Goal: Task Accomplishment & Management: Manage account settings

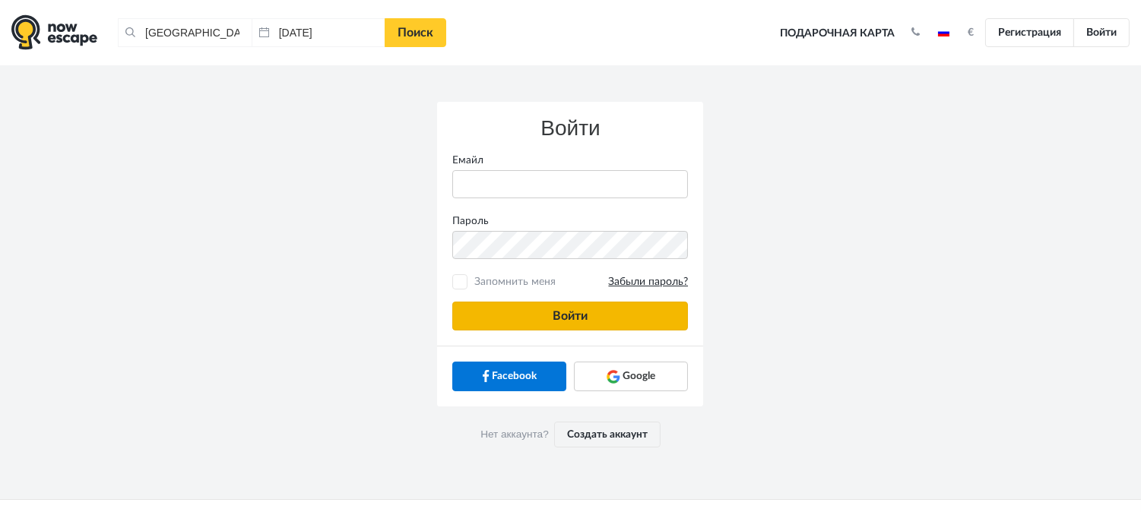
type input "[PERSON_NAME][EMAIL_ADDRESS][DOMAIN_NAME]"
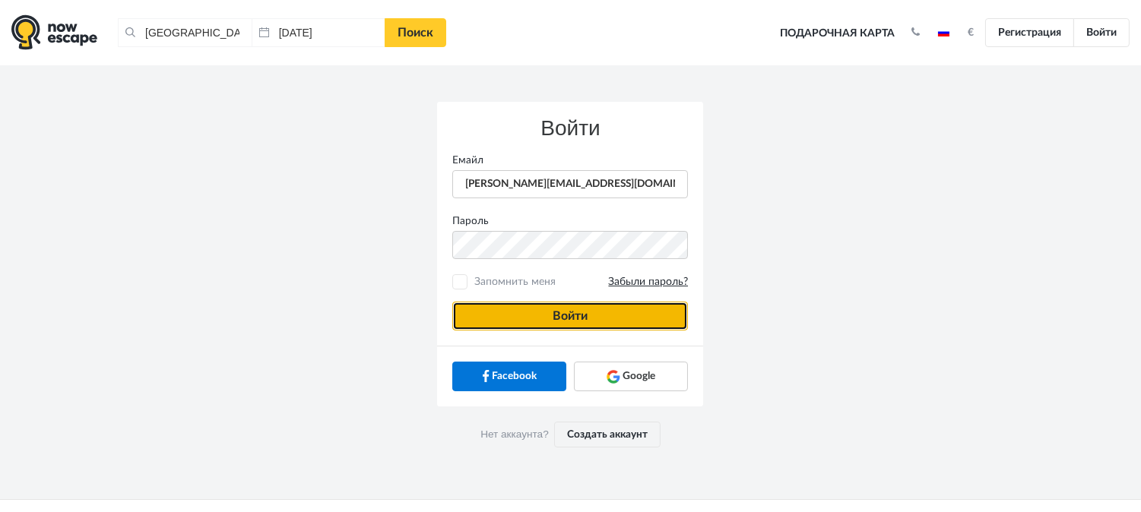
click at [497, 327] on button "Войти" at bounding box center [570, 316] width 236 height 29
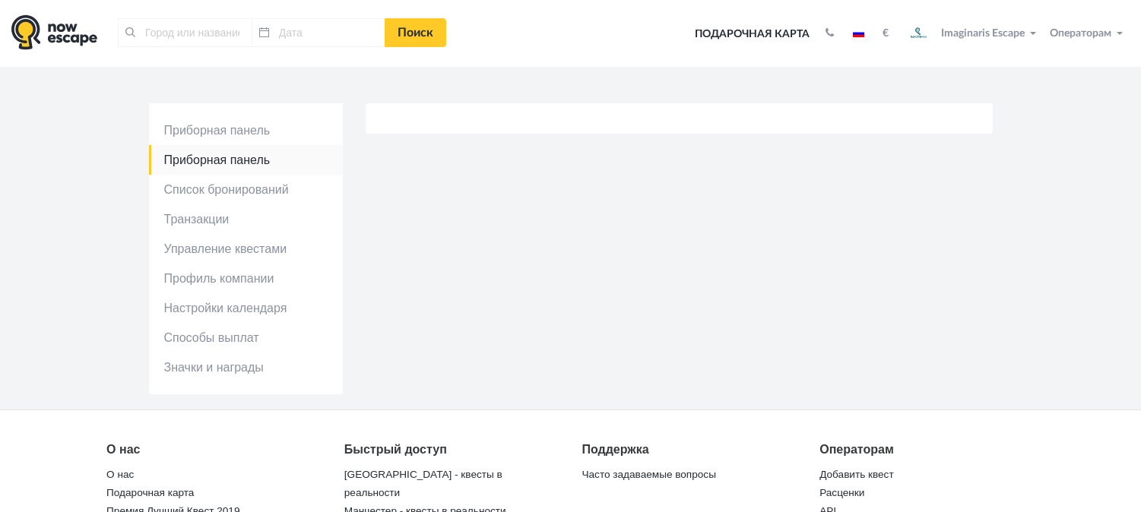
type input "[GEOGRAPHIC_DATA], [GEOGRAPHIC_DATA]"
type input "[DATE]"
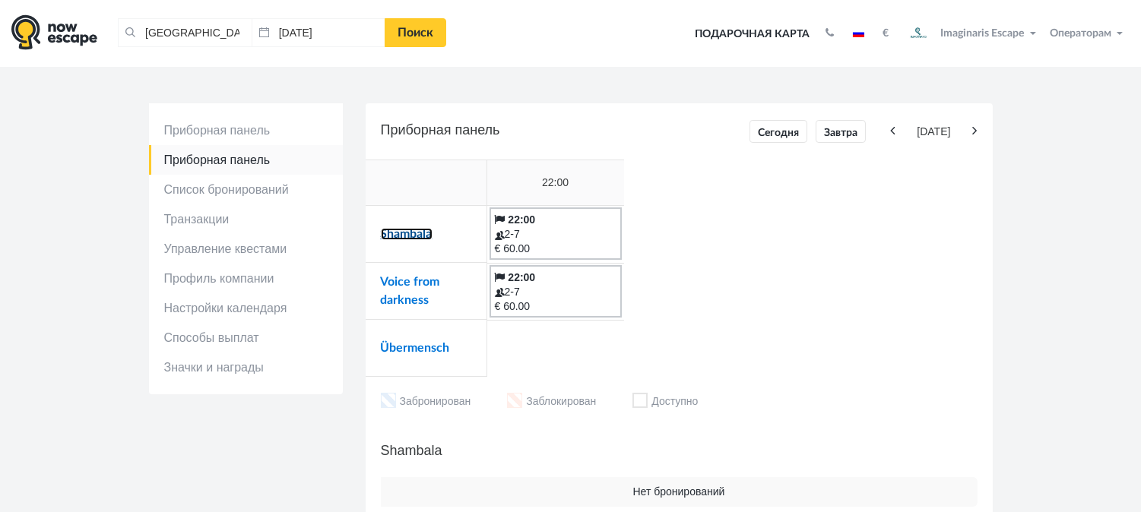
click at [392, 233] on link "Shambala" at bounding box center [407, 234] width 52 height 12
click at [396, 284] on link "Voice from darkness" at bounding box center [410, 291] width 59 height 30
click at [394, 339] on td "Übermensch" at bounding box center [427, 348] width 122 height 57
click at [401, 353] on link "Übermensch" at bounding box center [415, 348] width 69 height 12
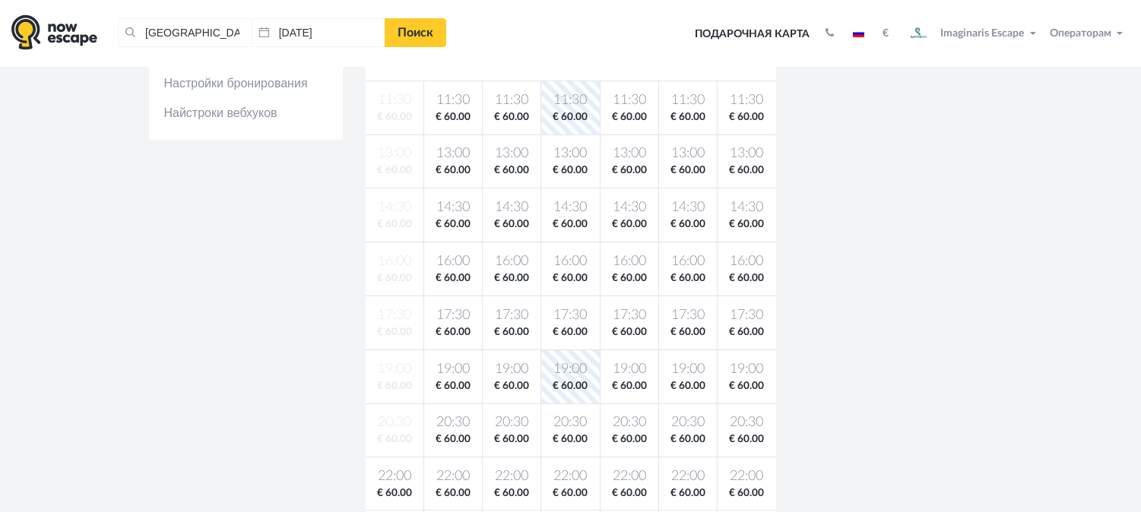
scroll to position [380, 0]
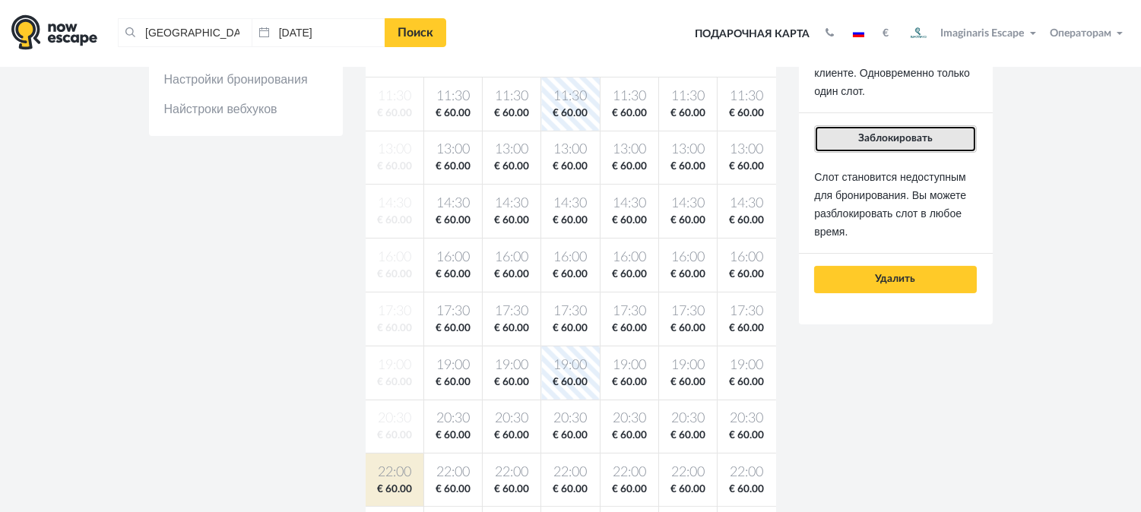
click at [900, 131] on button "Заблокировать" at bounding box center [895, 138] width 162 height 27
click at [921, 139] on span "Заблокировать" at bounding box center [895, 138] width 74 height 11
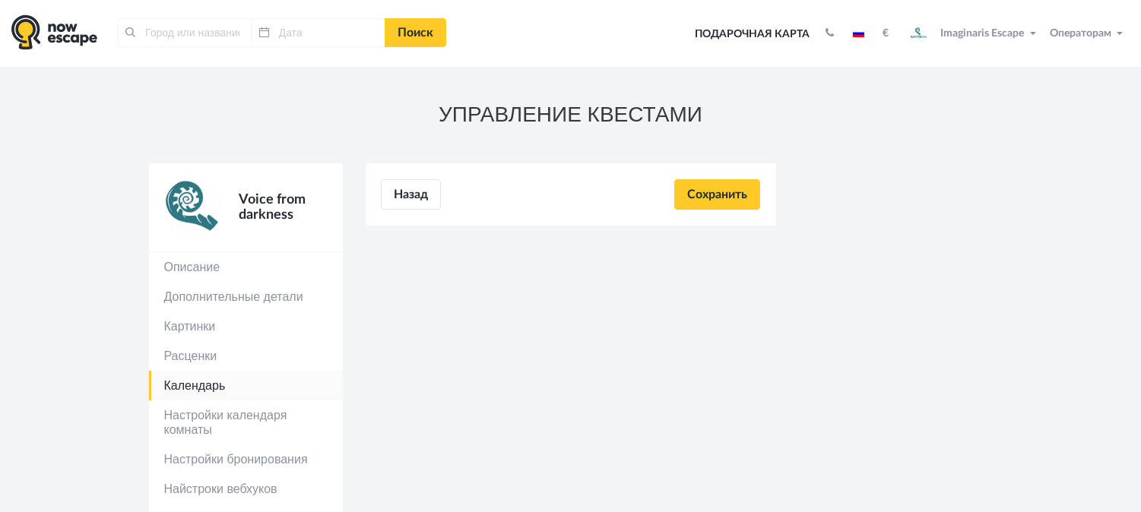
type input "[GEOGRAPHIC_DATA], [GEOGRAPHIC_DATA]"
type input "[DATE]"
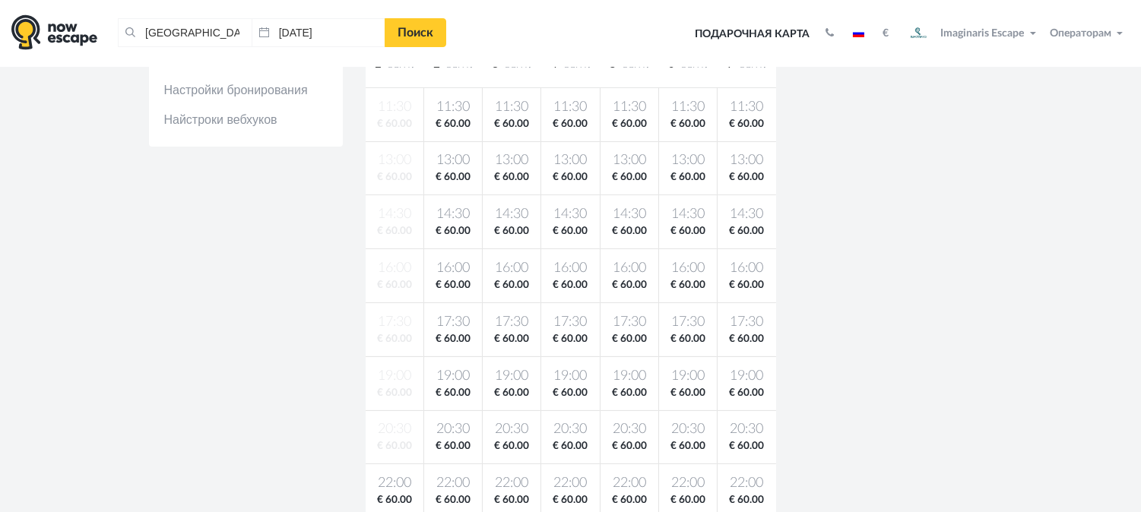
scroll to position [375, 0]
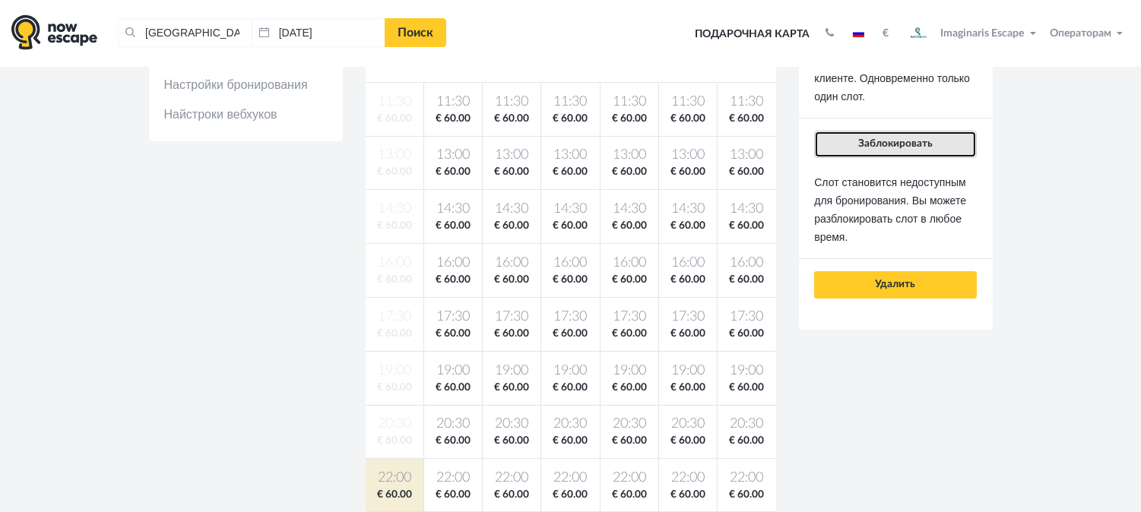
click at [880, 133] on button "Заблокировать" at bounding box center [895, 144] width 162 height 27
click at [931, 153] on button "Заблокировать" at bounding box center [895, 144] width 162 height 27
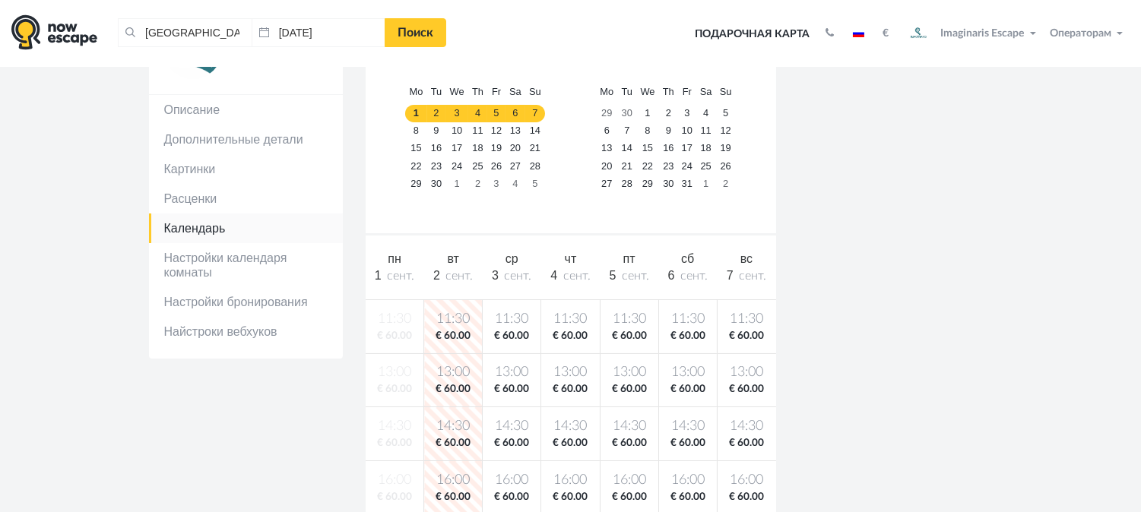
scroll to position [254, 0]
